Goal: Task Accomplishment & Management: Use online tool/utility

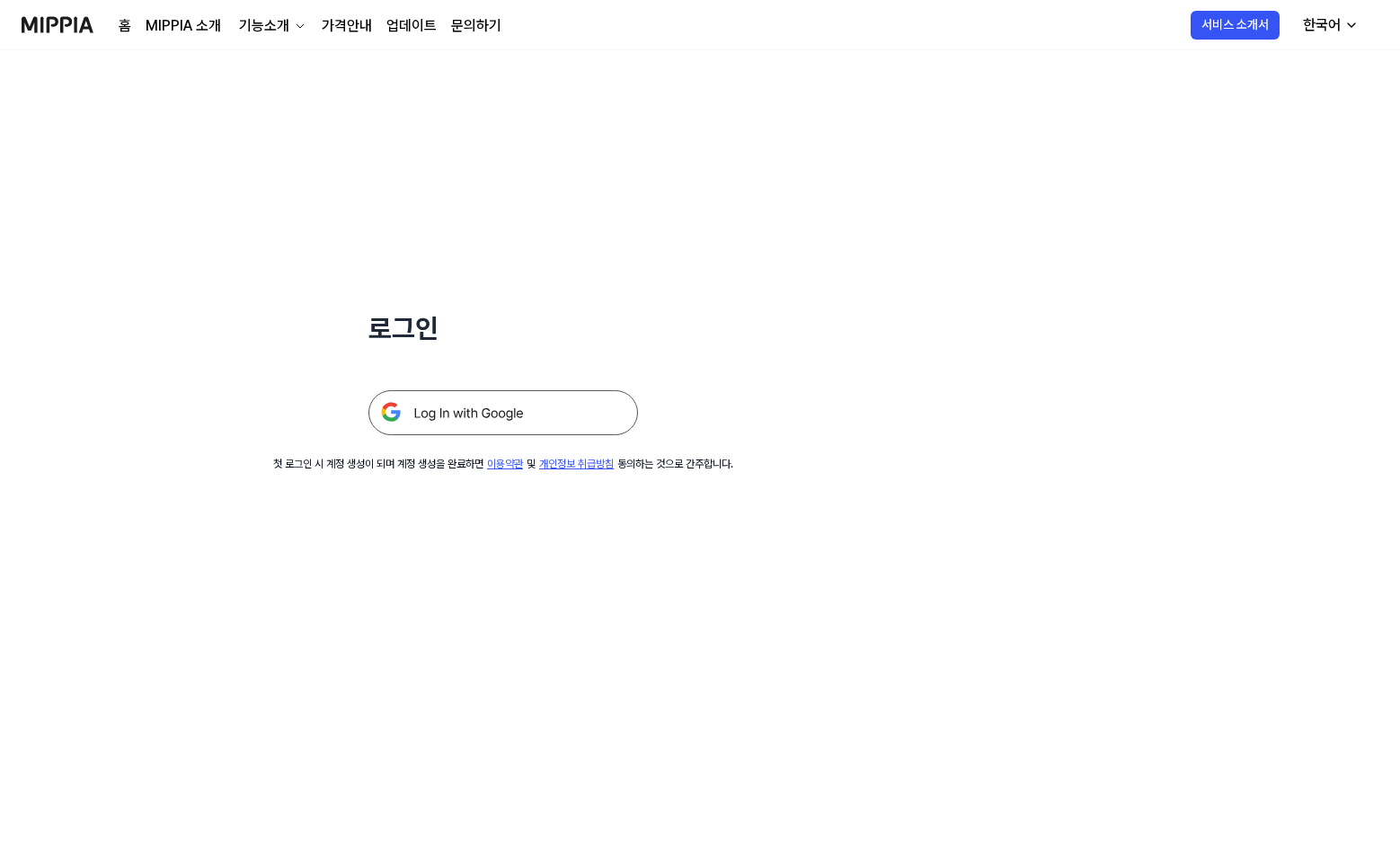
click at [533, 426] on img at bounding box center [503, 413] width 269 height 45
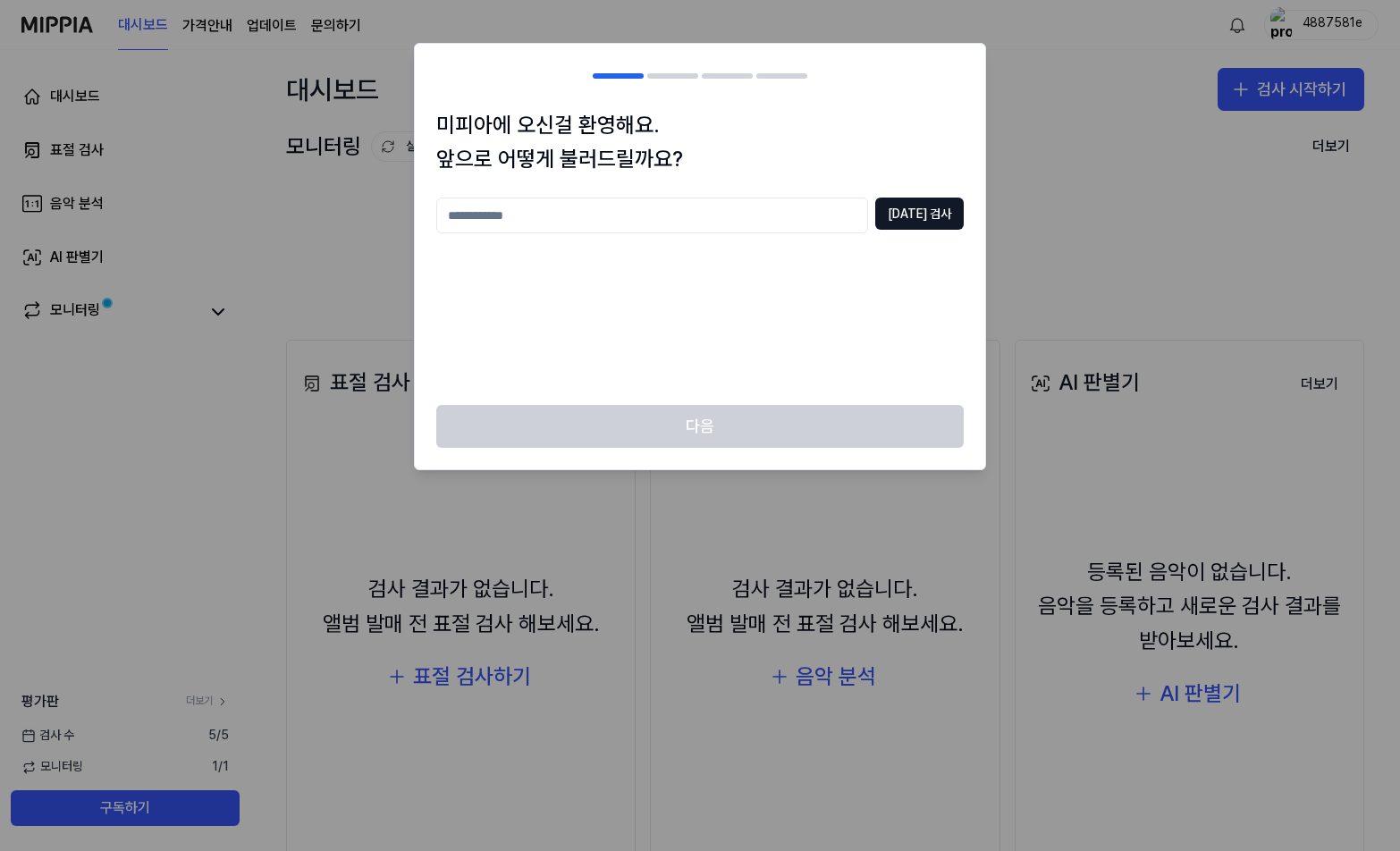
click at [609, 218] on input "text" at bounding box center [652, 215] width 432 height 36
type input "*"
type input "*****"
click at [892, 216] on div "***** [DATE] 검사" at bounding box center [700, 215] width 528 height 36
click at [912, 218] on button "[DATE] 검사" at bounding box center [920, 213] width 89 height 32
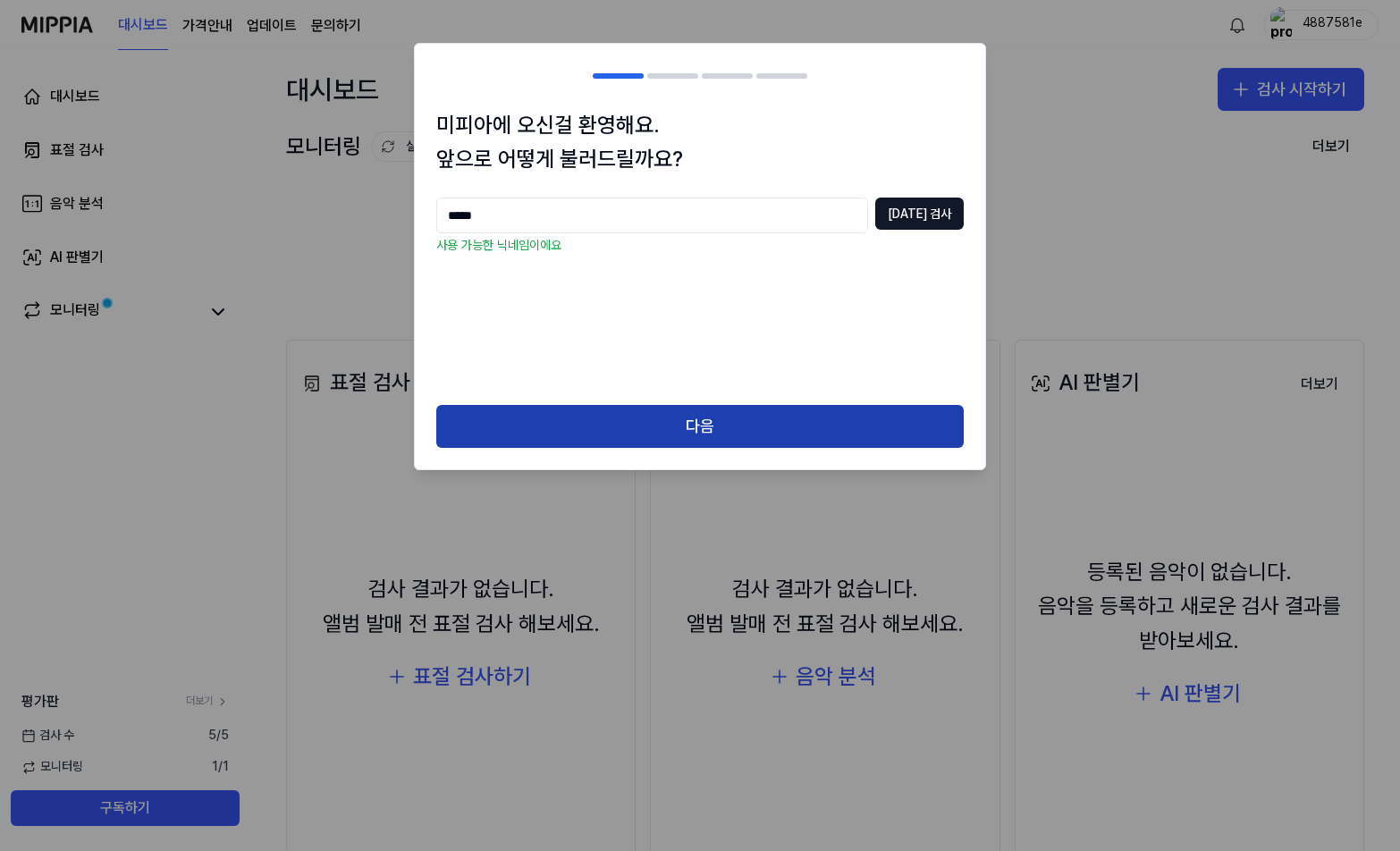
click at [717, 422] on button "다음" at bounding box center [700, 426] width 528 height 43
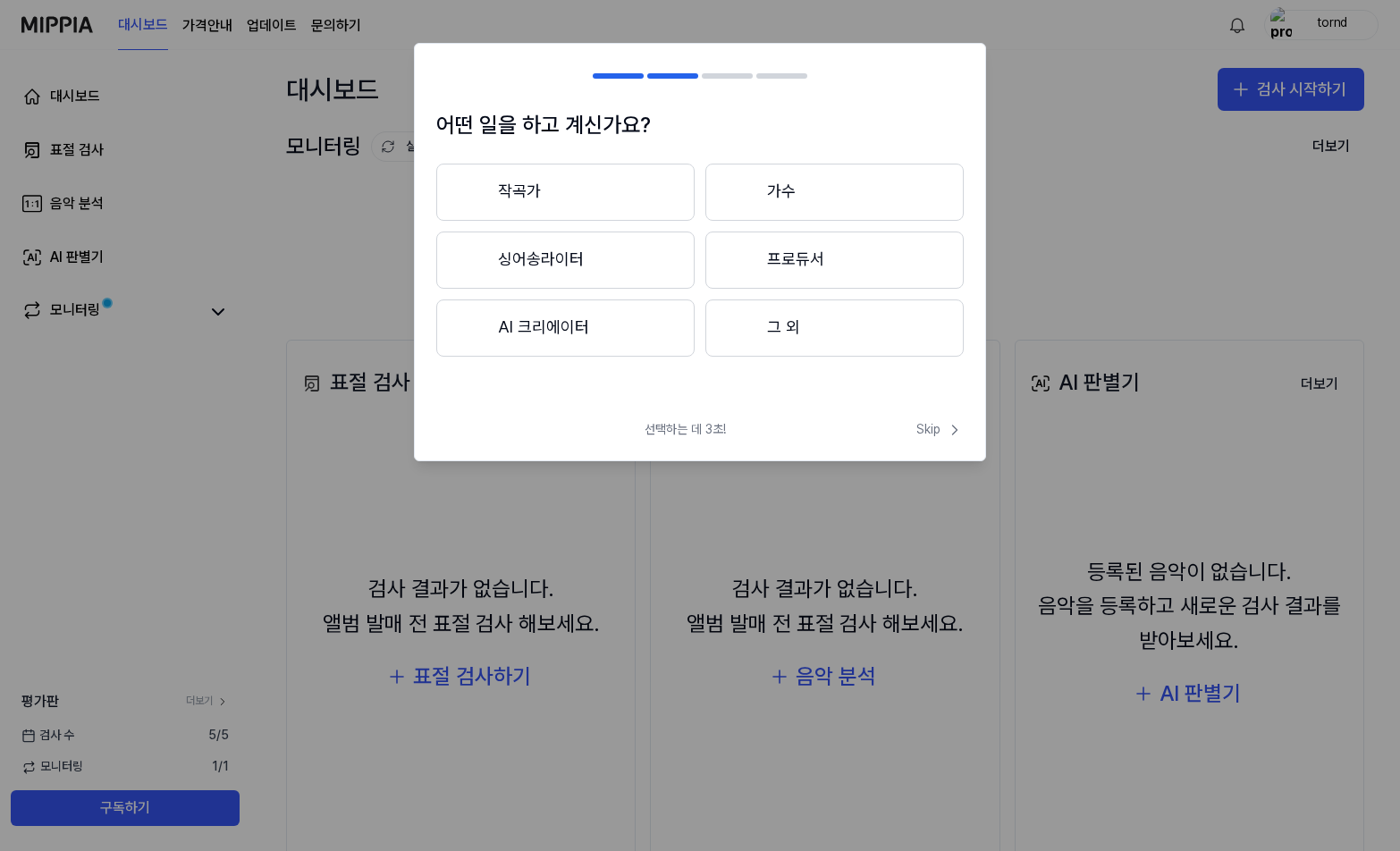
drag, startPoint x: 850, startPoint y: 329, endPoint x: 871, endPoint y: 346, distance: 27.0
click at [850, 329] on button "그 외" at bounding box center [834, 328] width 258 height 57
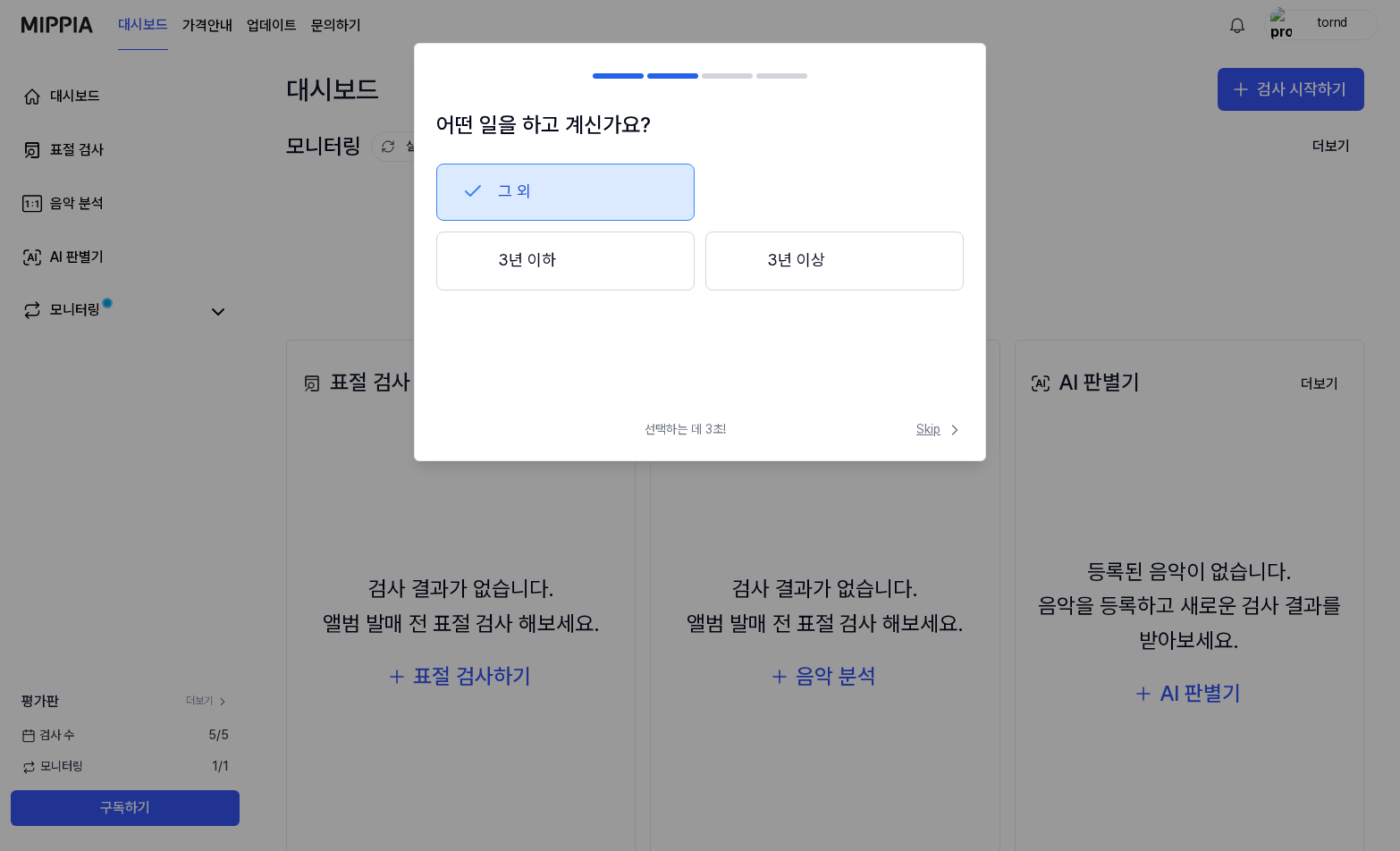
click at [929, 424] on span "Skip" at bounding box center [940, 430] width 48 height 18
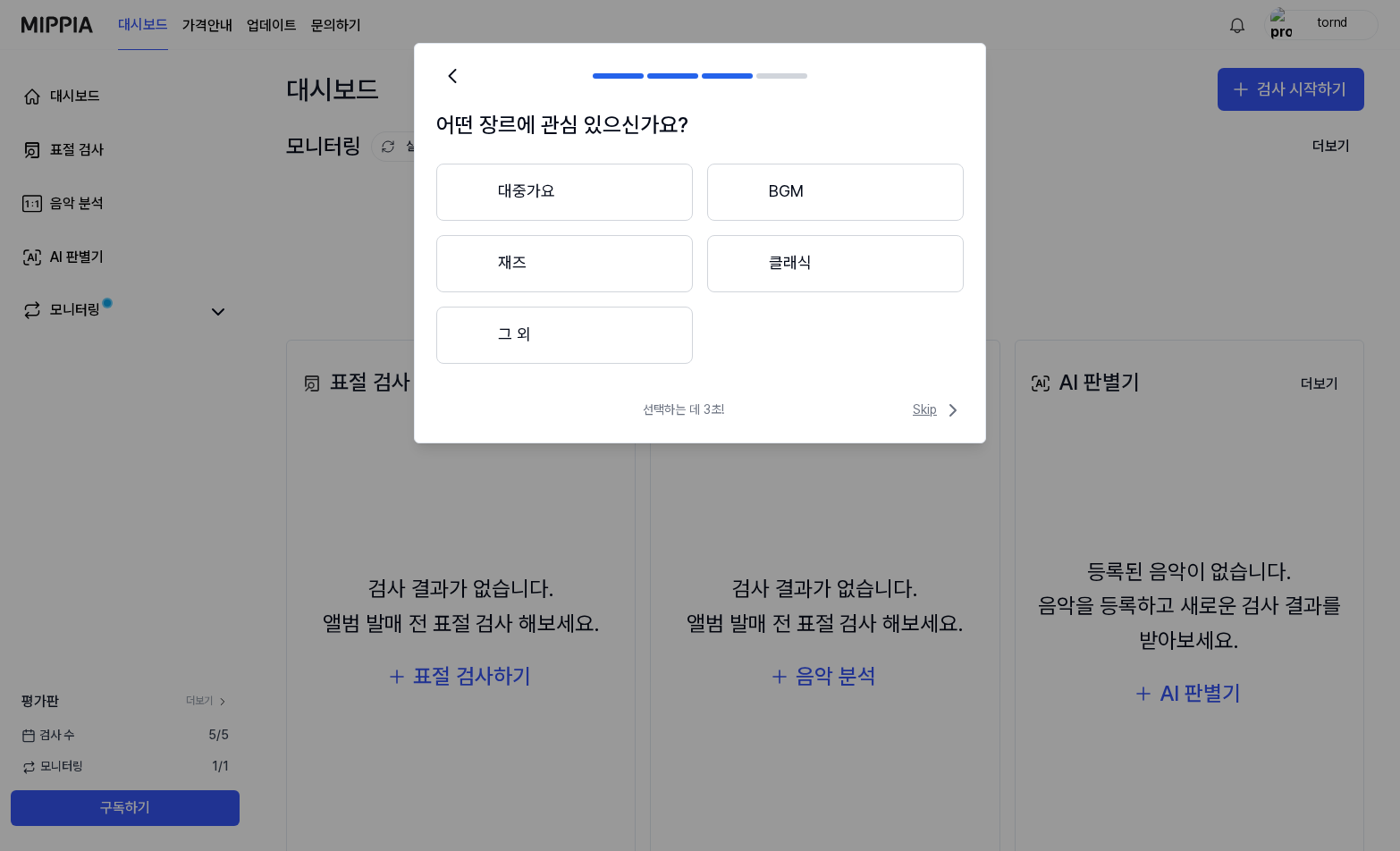
click at [935, 417] on span "Skip" at bounding box center [938, 410] width 51 height 21
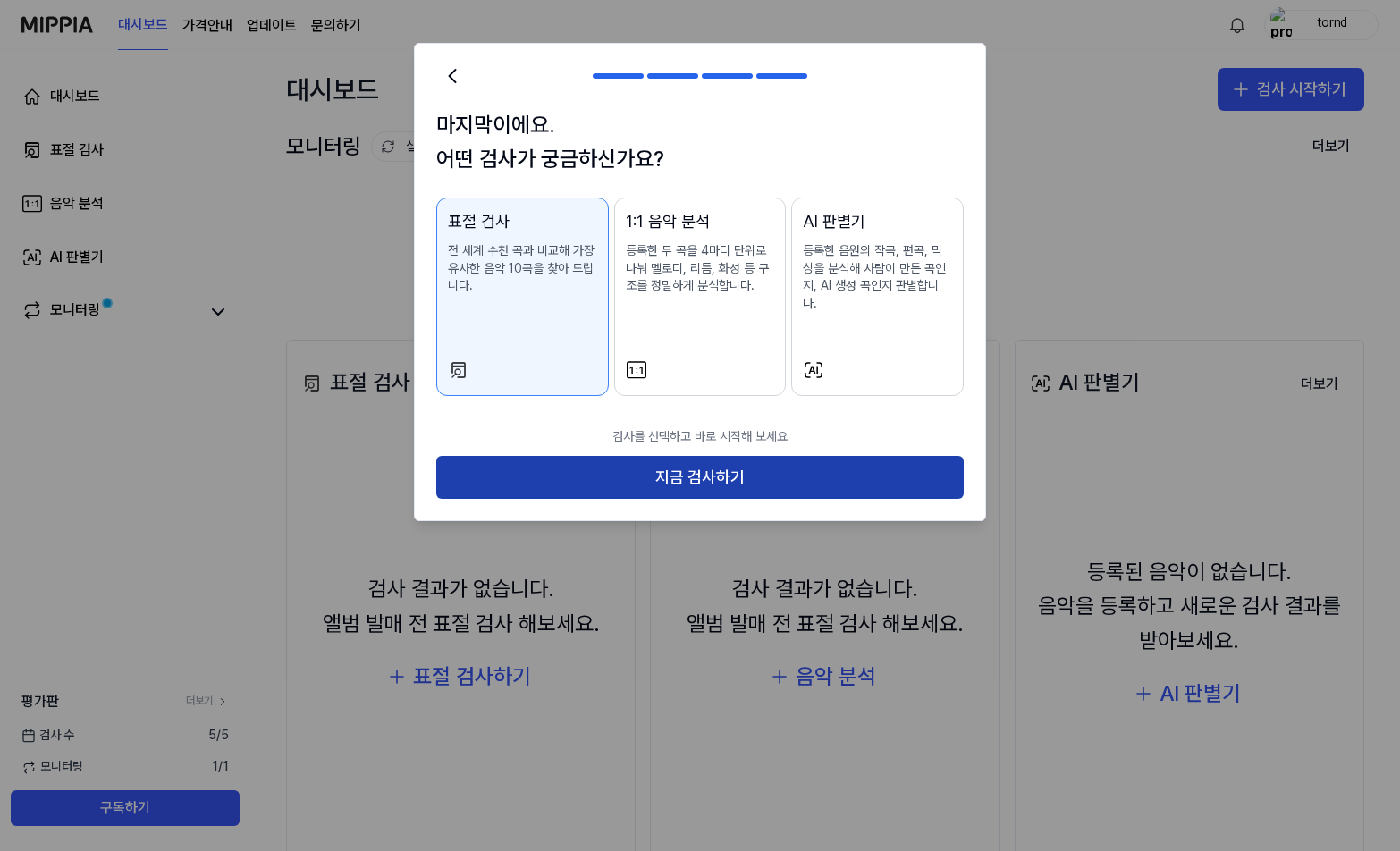
click at [754, 470] on button "지금 검사하기" at bounding box center [700, 477] width 528 height 43
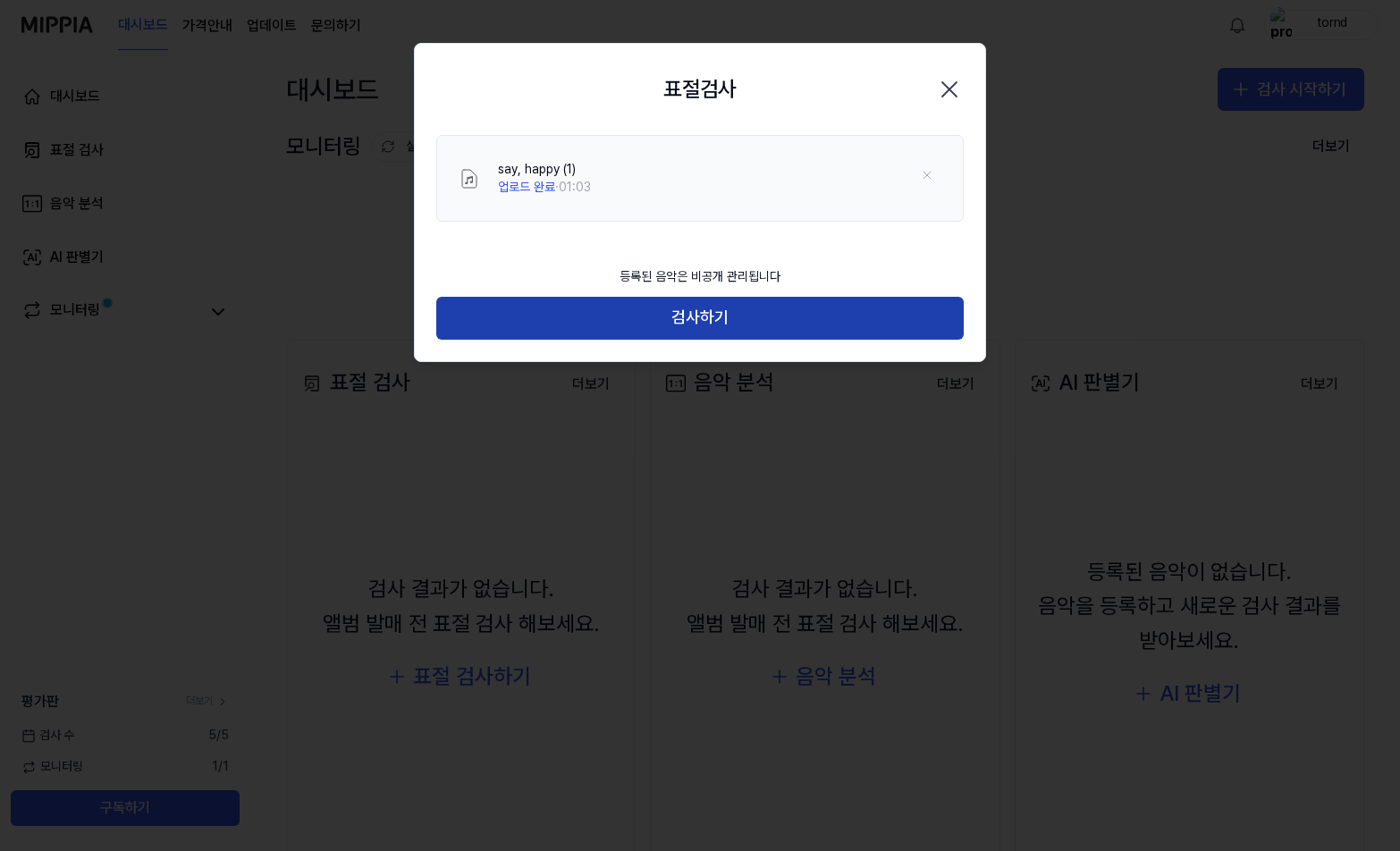
click at [684, 325] on button "검사하기" at bounding box center [700, 318] width 528 height 43
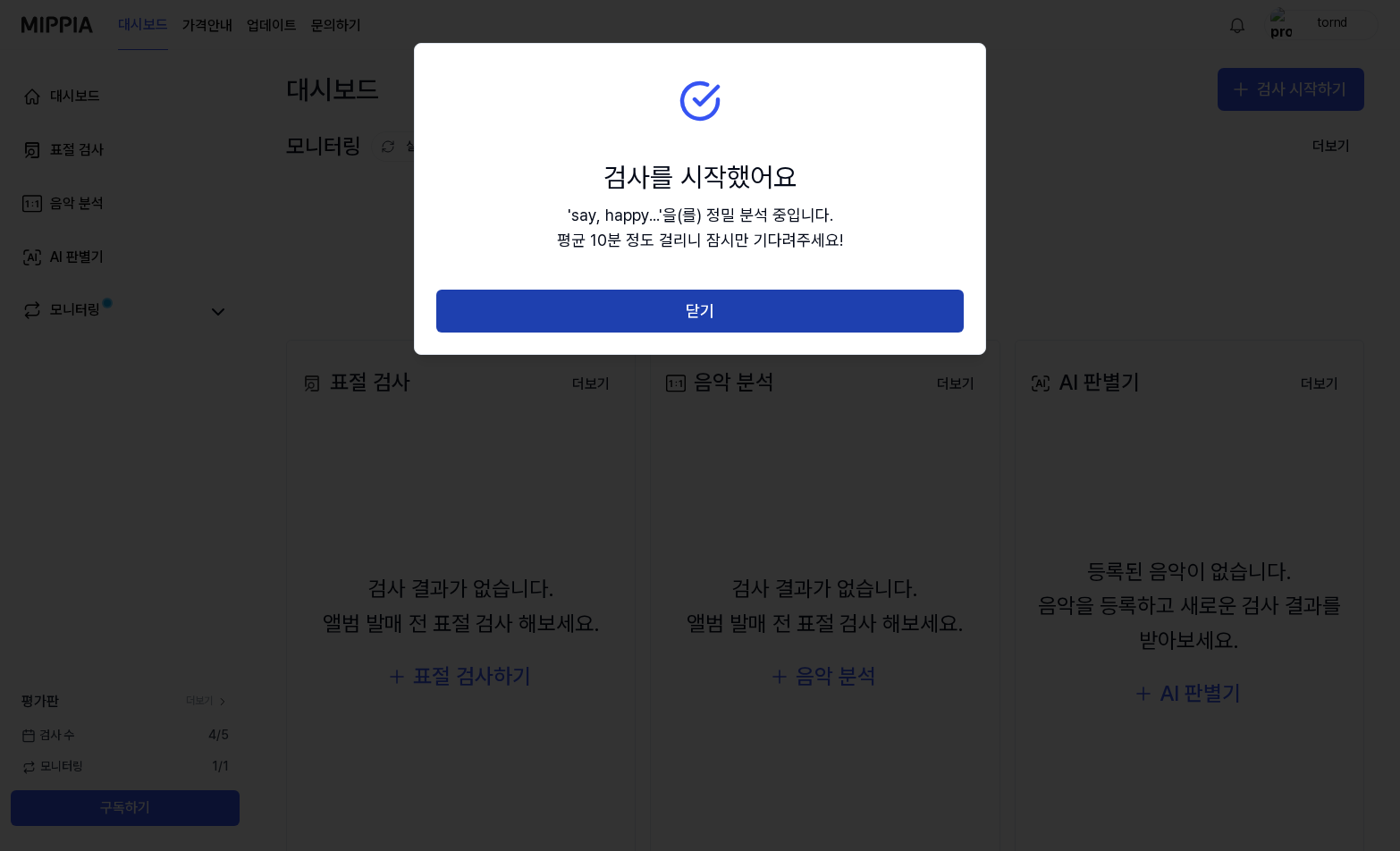
click at [667, 322] on button "닫기" at bounding box center [700, 311] width 528 height 43
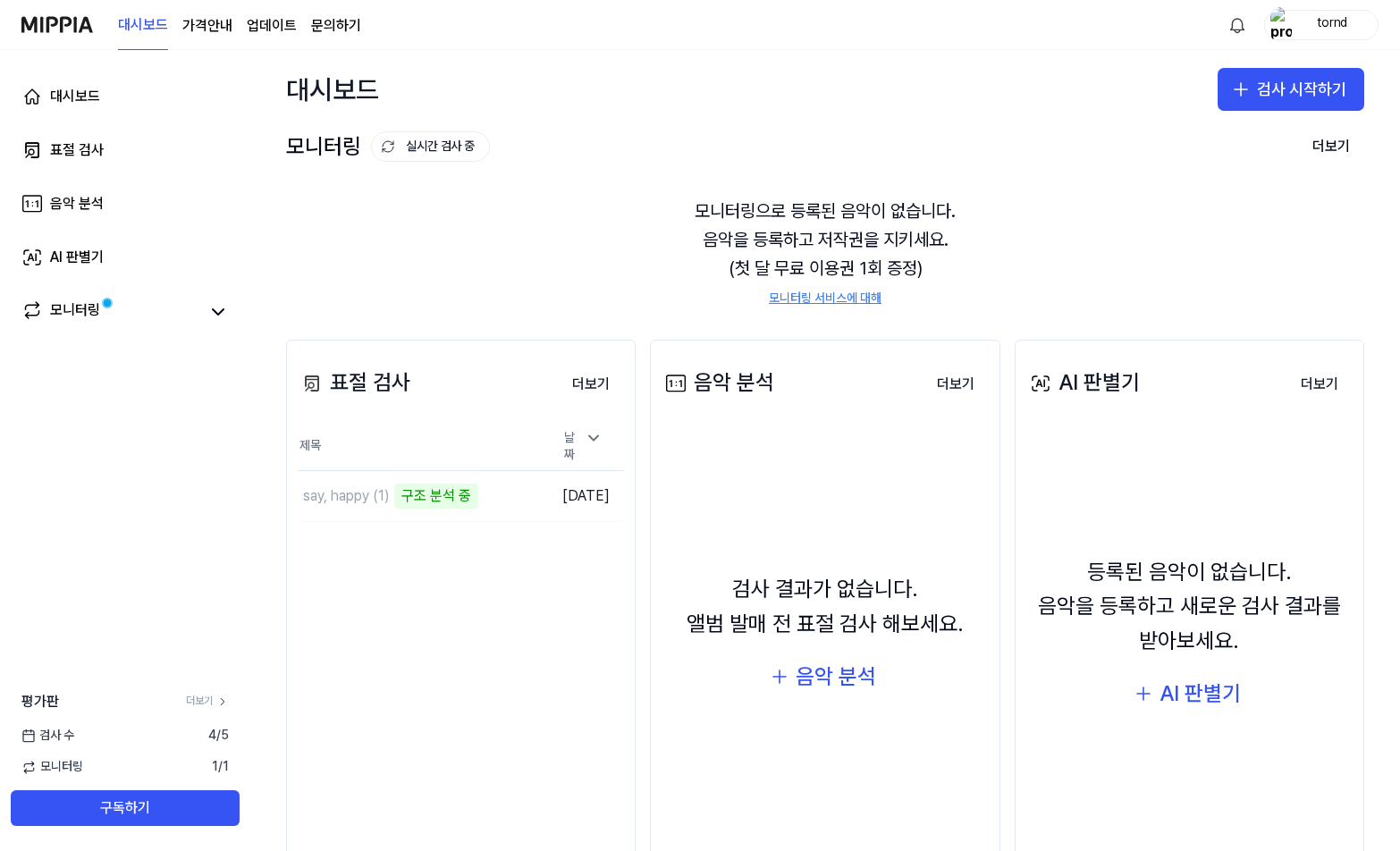
click at [236, 571] on div "대시보드 표절 검사 음악 분석 AI 판별기 모니터링 평가판 더보기 검사 [DATE] 모니터링 1 / 1 구독하기" at bounding box center [125, 451] width 250 height 801
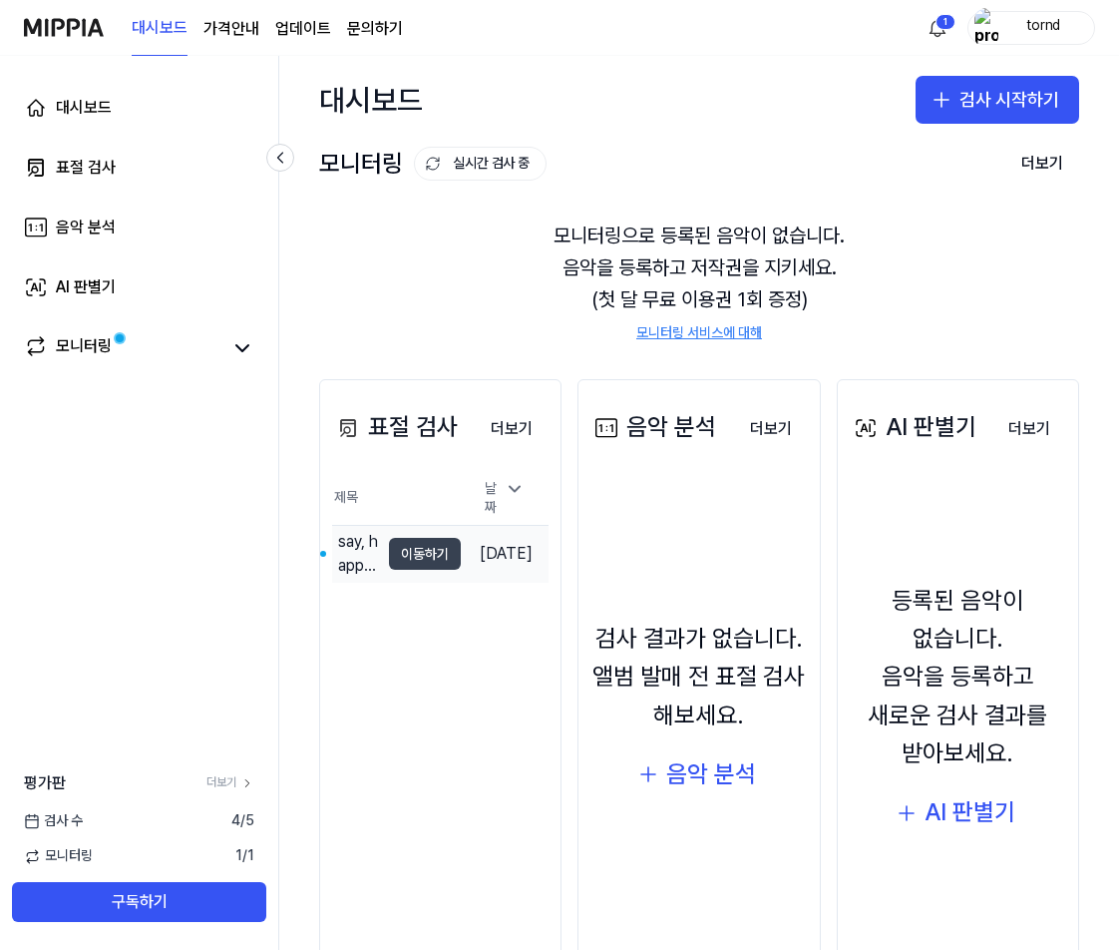
click at [421, 550] on button "이동하기" at bounding box center [425, 554] width 72 height 32
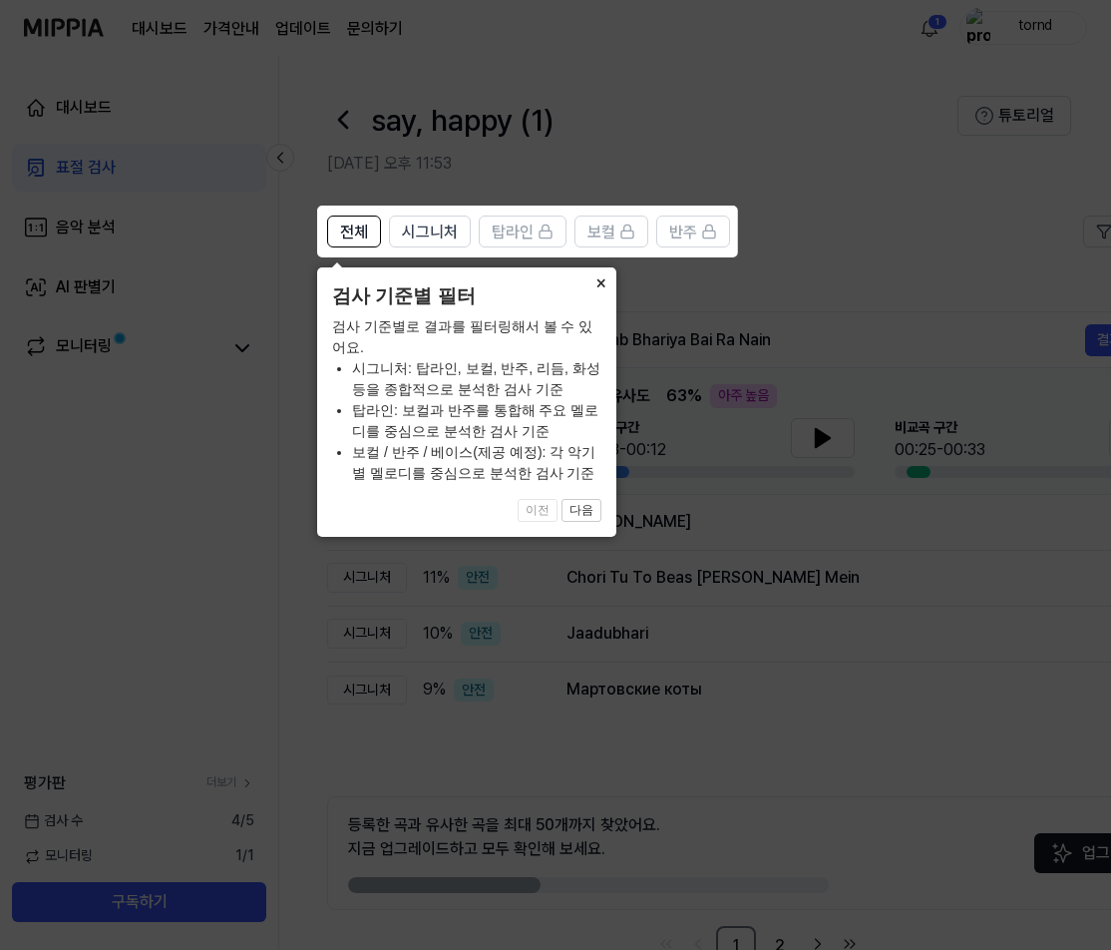
click at [606, 274] on button "×" at bounding box center [601, 281] width 32 height 28
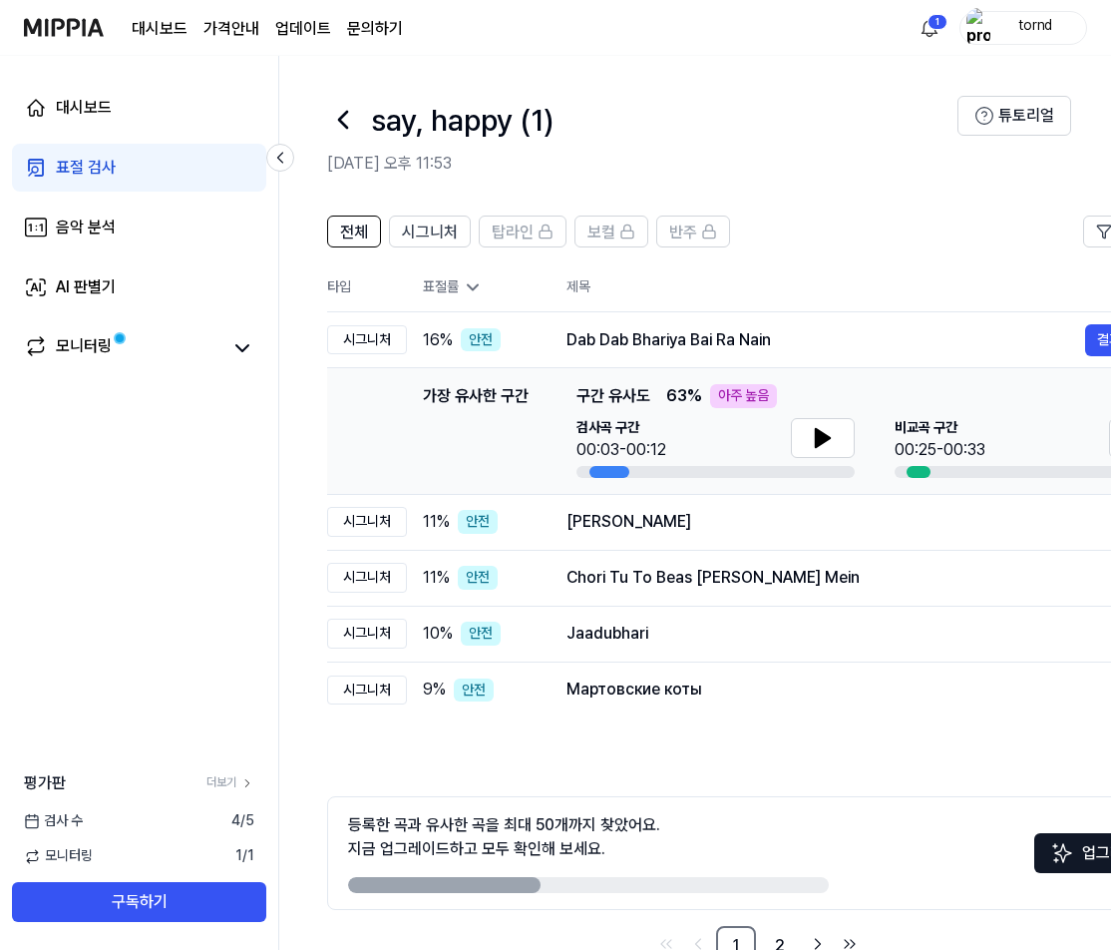
drag, startPoint x: 496, startPoint y: 878, endPoint x: 543, endPoint y: 879, distance: 46.9
click at [543, 879] on div at bounding box center [588, 885] width 481 height 16
drag, startPoint x: 508, startPoint y: 880, endPoint x: 570, endPoint y: 880, distance: 61.9
click at [570, 880] on div at bounding box center [588, 885] width 481 height 16
